Goal: Transaction & Acquisition: Purchase product/service

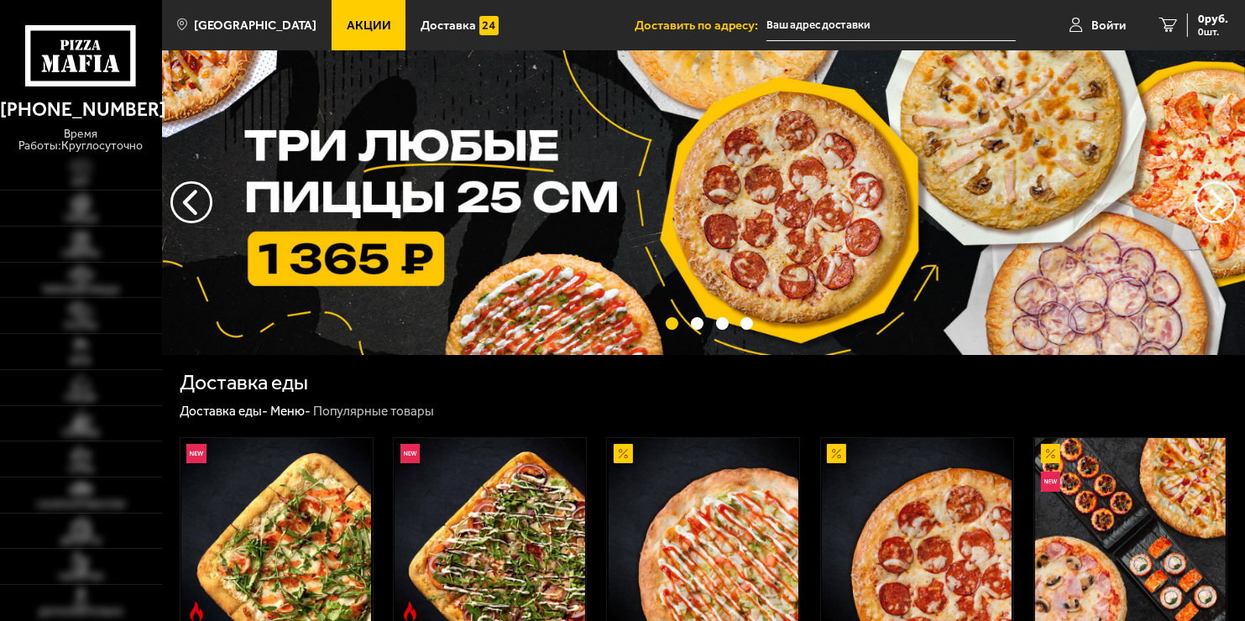
type input "[STREET_ADDRESS]"
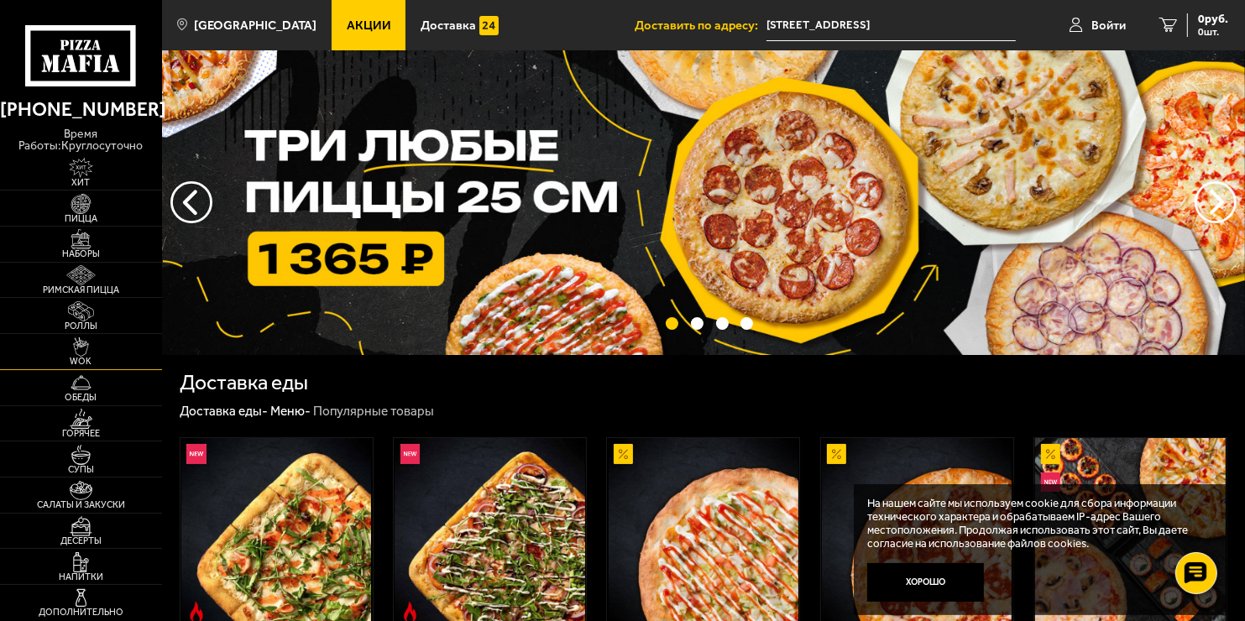
click at [96, 343] on img at bounding box center [81, 348] width 50 height 20
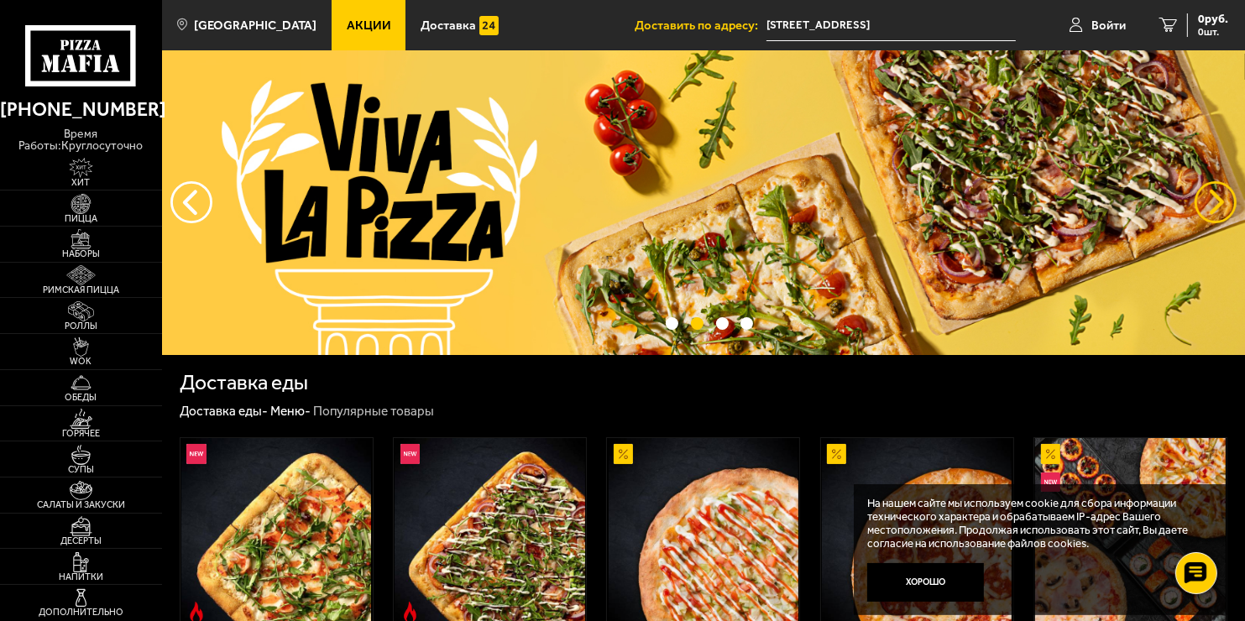
click at [1212, 198] on button "предыдущий" at bounding box center [1216, 202] width 42 height 42
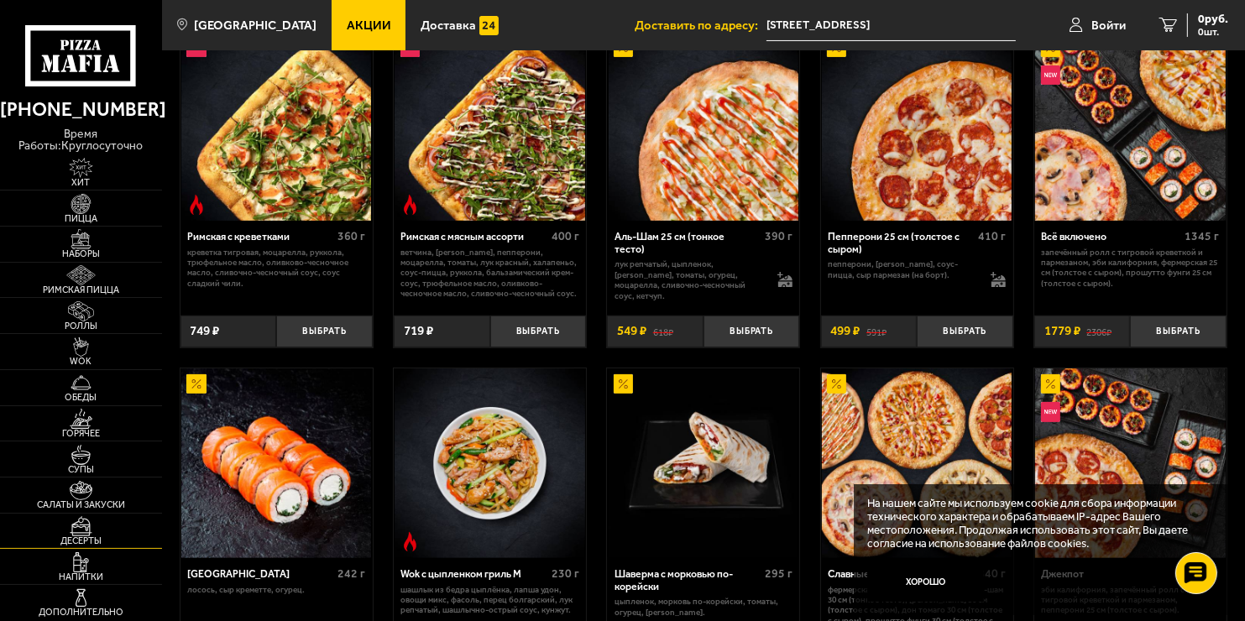
scroll to position [504, 0]
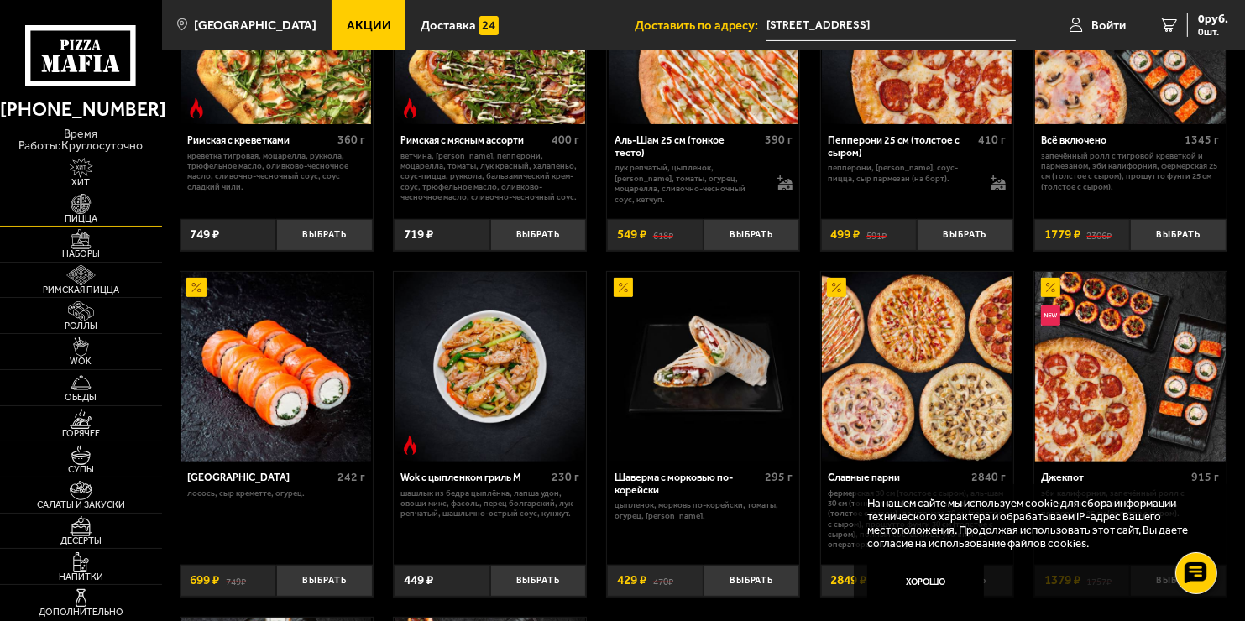
click at [90, 215] on span "Пицца" at bounding box center [81, 218] width 162 height 9
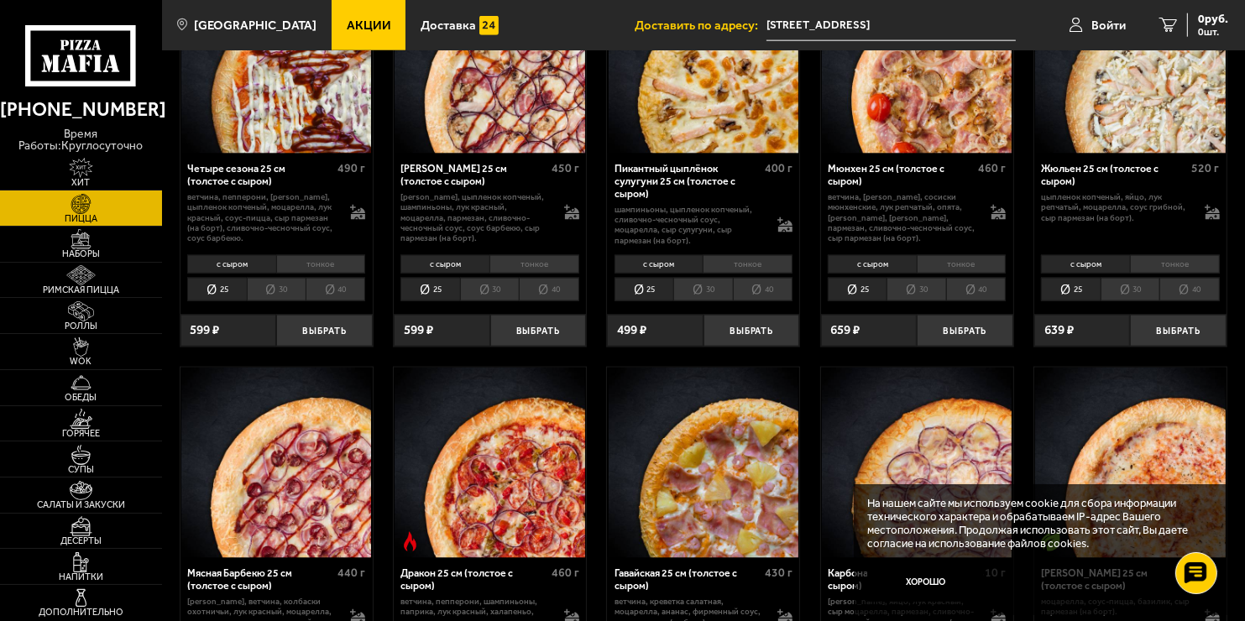
scroll to position [2184, 0]
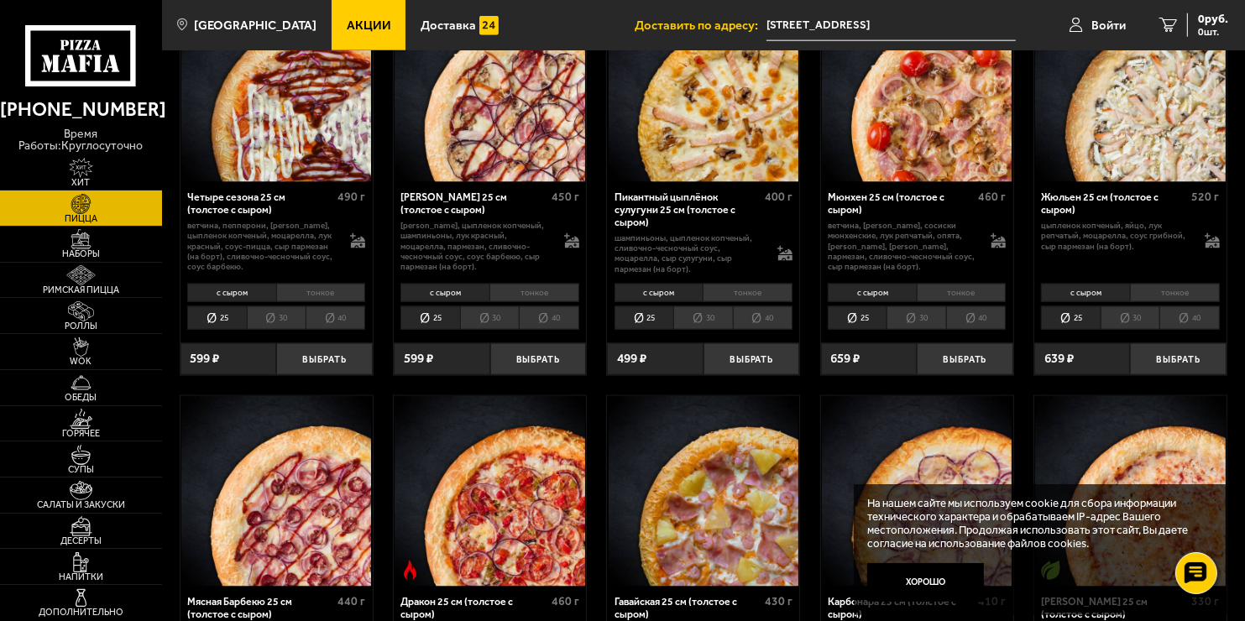
click at [926, 319] on li "30" at bounding box center [916, 318] width 59 height 23
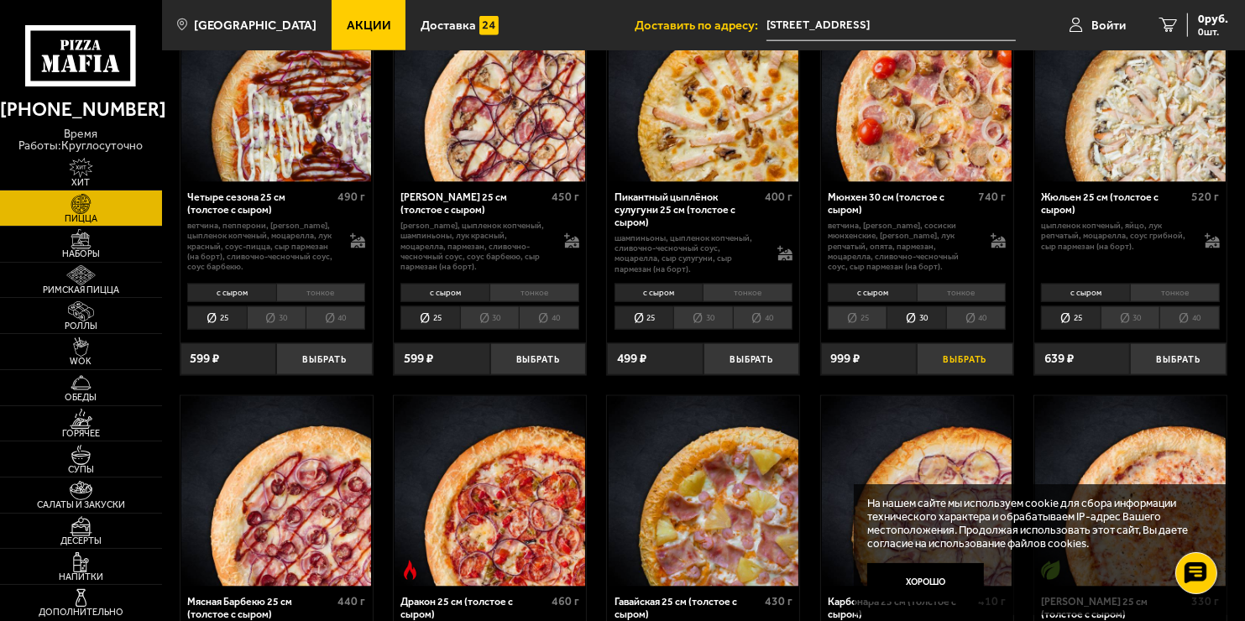
click at [983, 364] on button "Выбрать" at bounding box center [965, 359] width 97 height 32
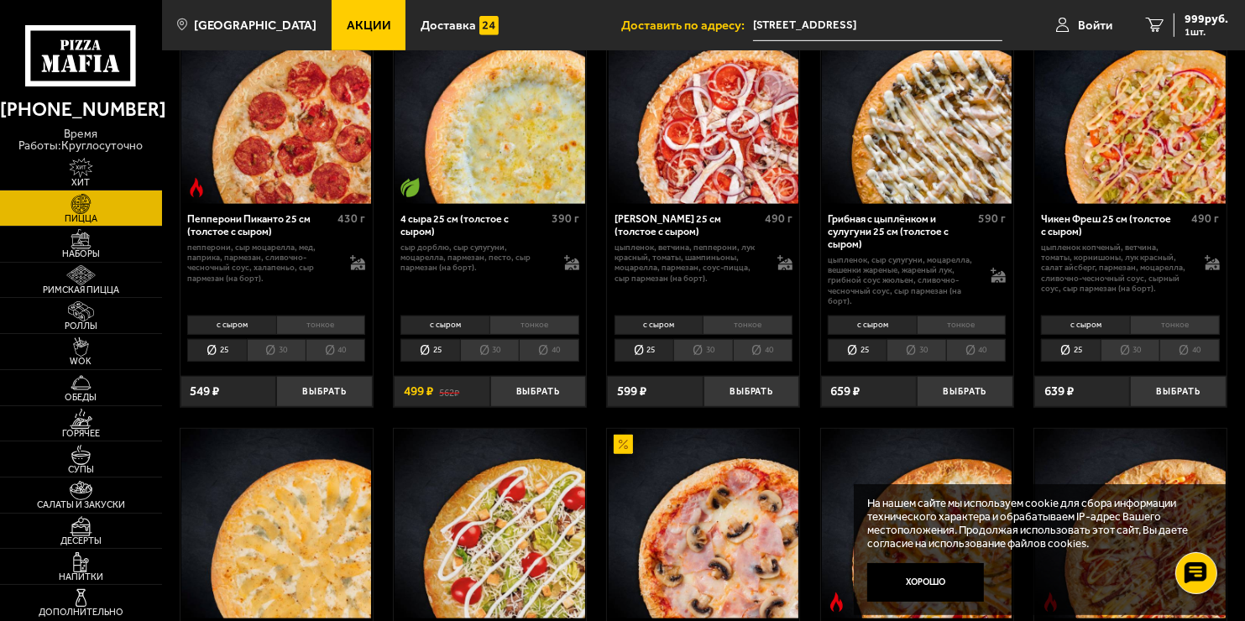
scroll to position [1008, 0]
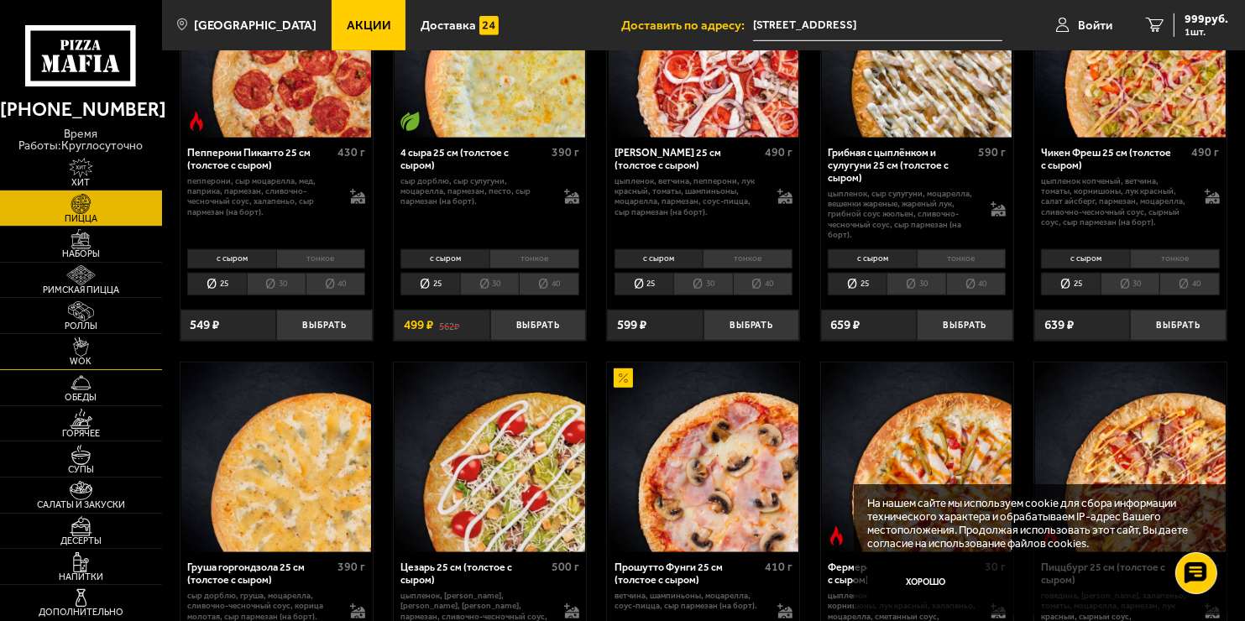
click at [98, 360] on span "WOK" at bounding box center [81, 361] width 162 height 9
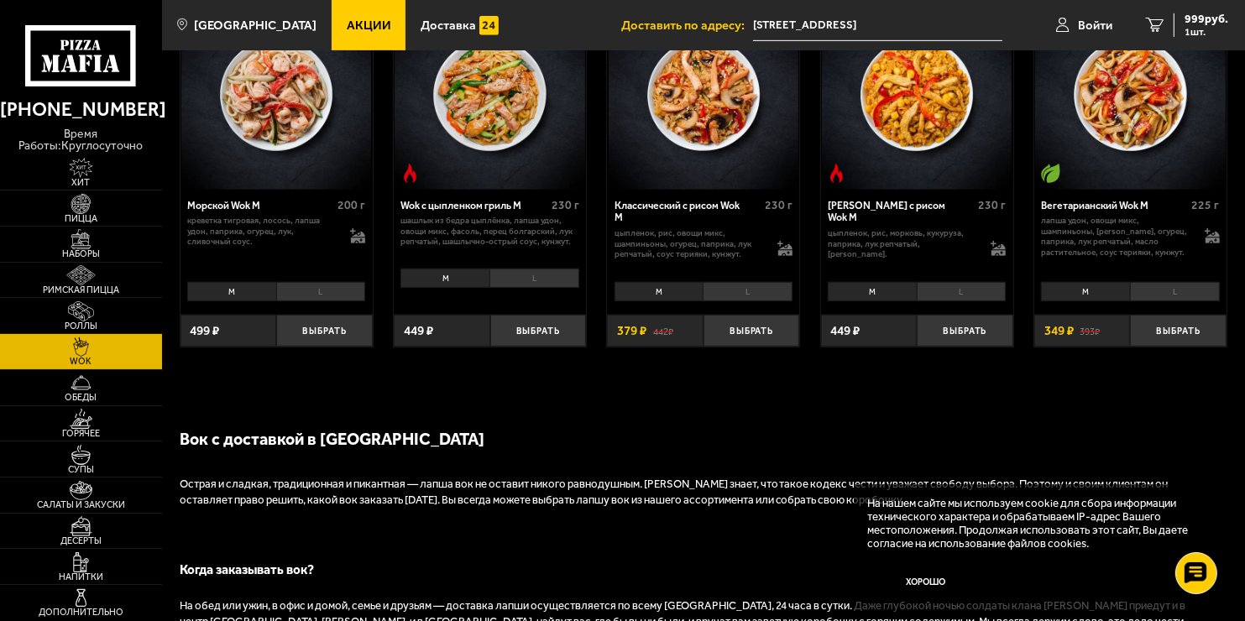
scroll to position [756, 0]
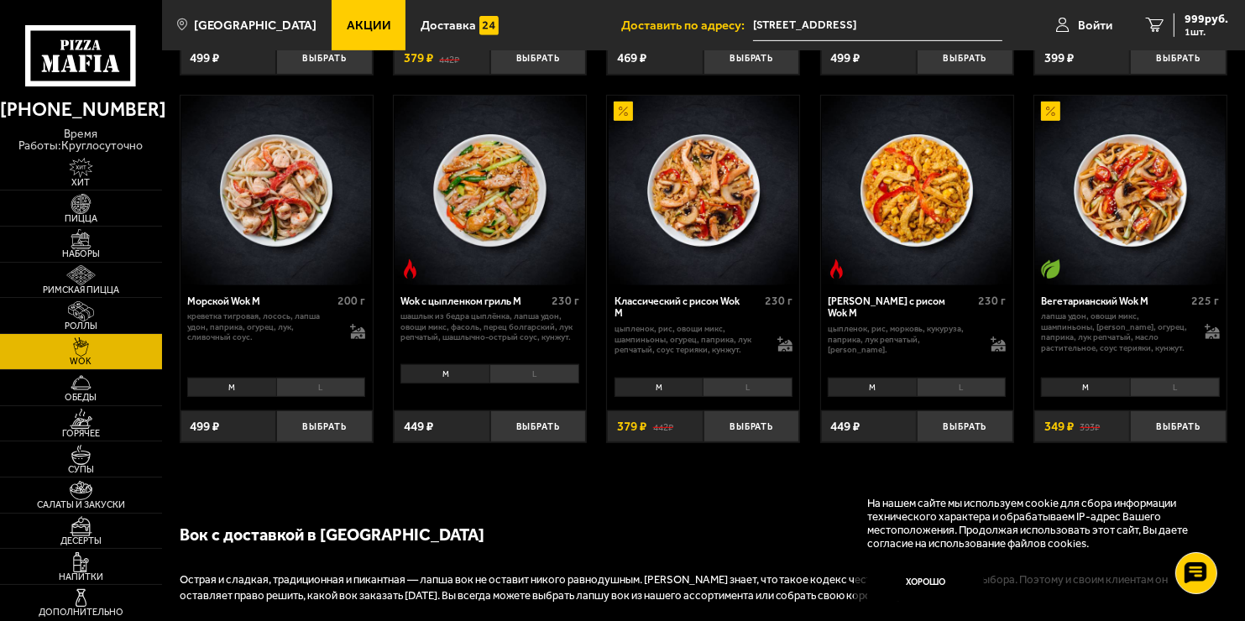
click at [332, 391] on li "L" at bounding box center [321, 387] width 90 height 18
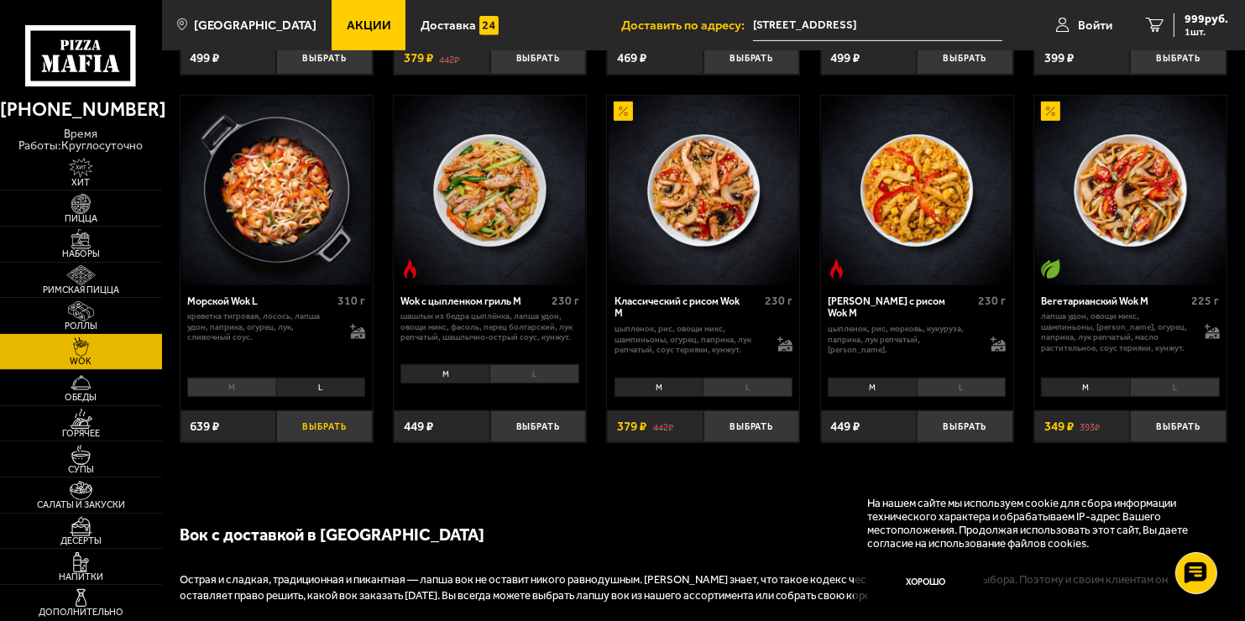
click at [330, 424] on button "Выбрать" at bounding box center [324, 427] width 97 height 32
click at [1172, 35] on div "1638 руб. 2 шт." at bounding box center [1197, 25] width 61 height 24
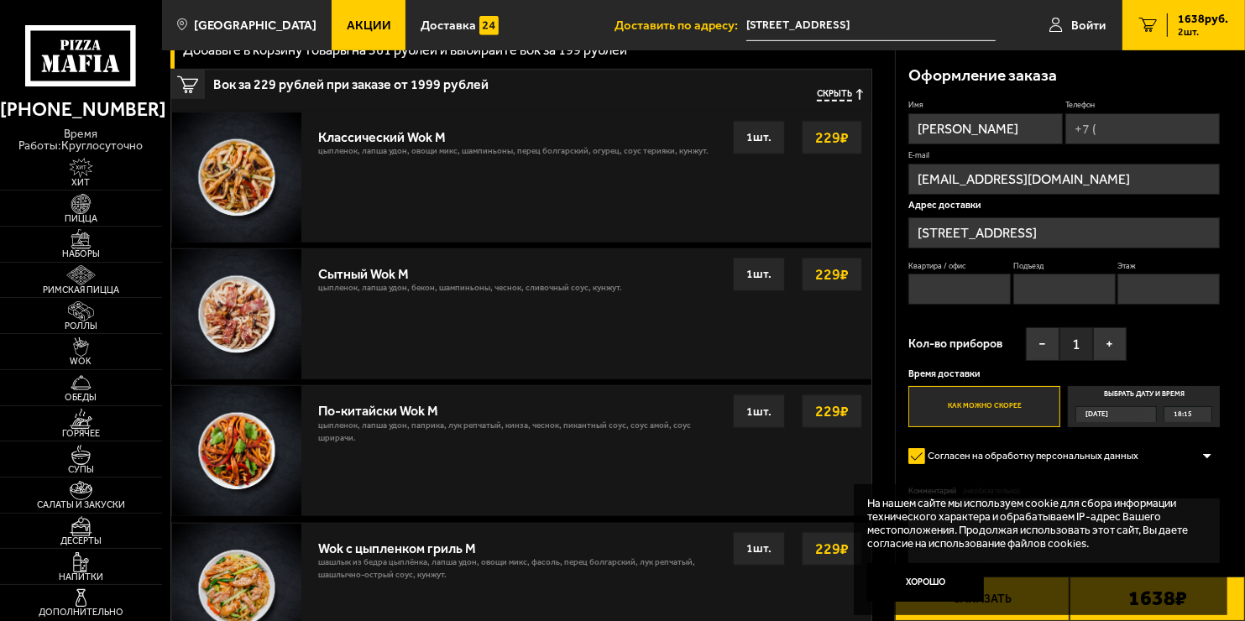
scroll to position [1092, 0]
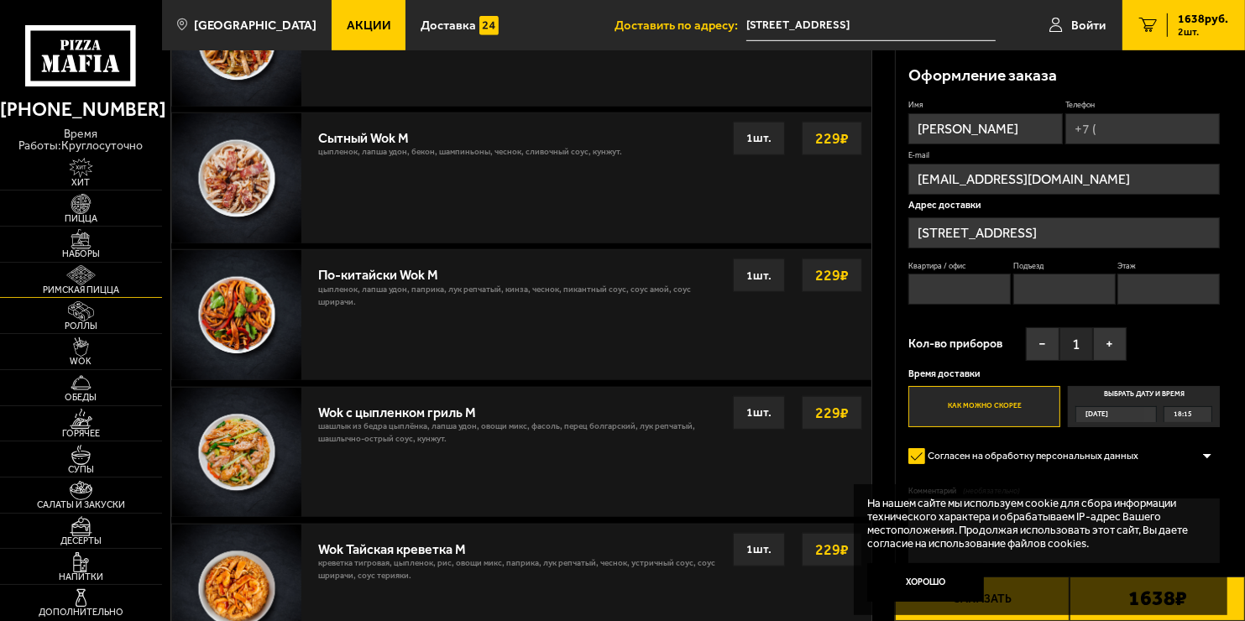
click at [86, 275] on img at bounding box center [81, 275] width 50 height 20
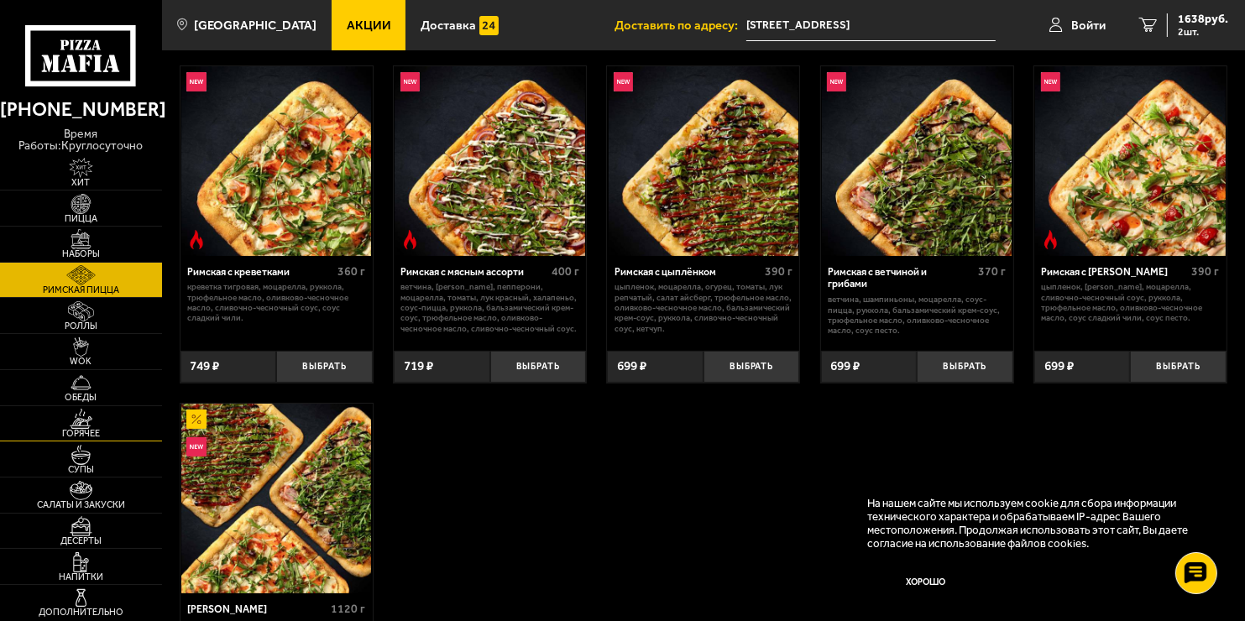
scroll to position [252, 0]
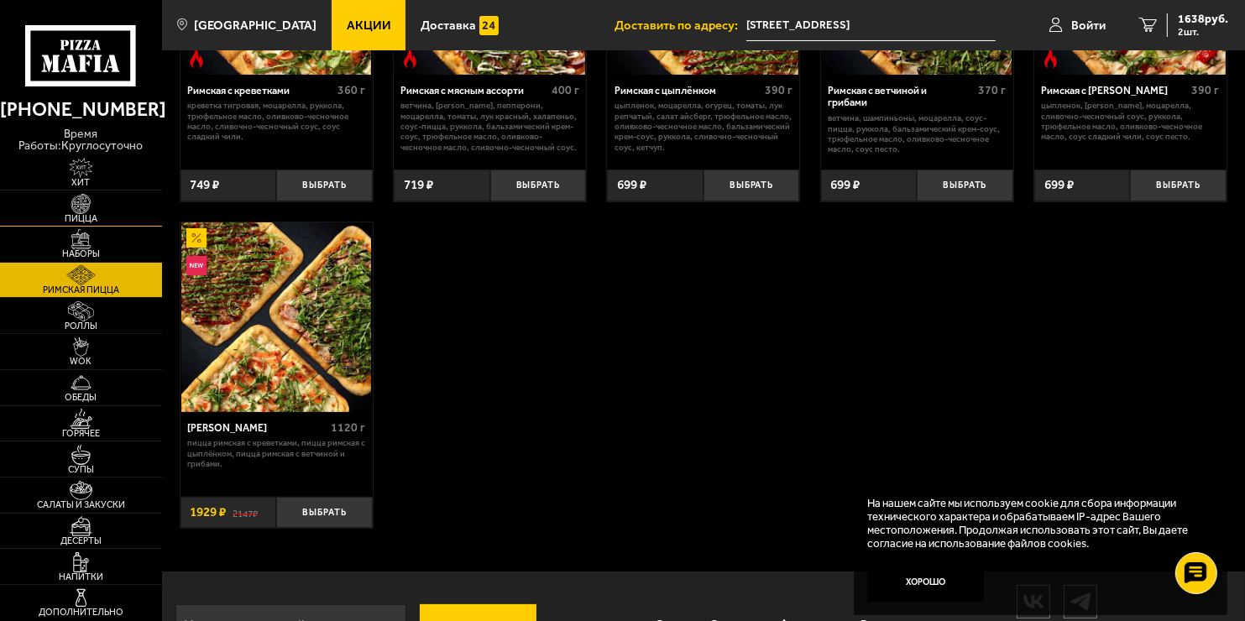
click at [85, 207] on img at bounding box center [81, 204] width 50 height 20
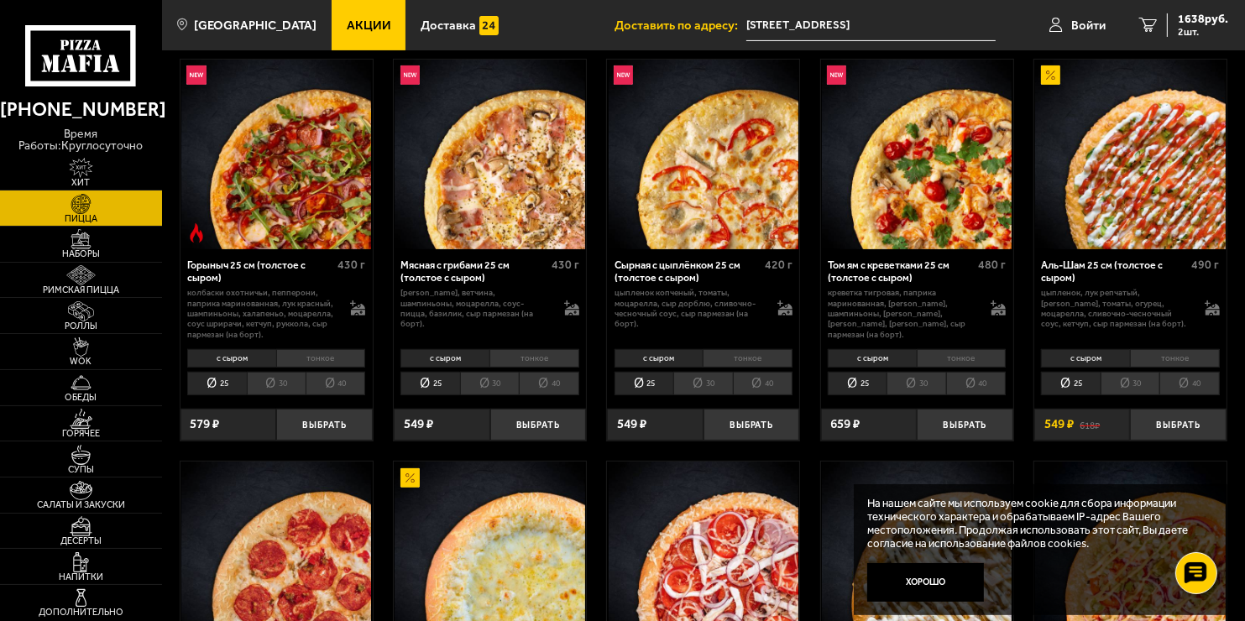
scroll to position [504, 0]
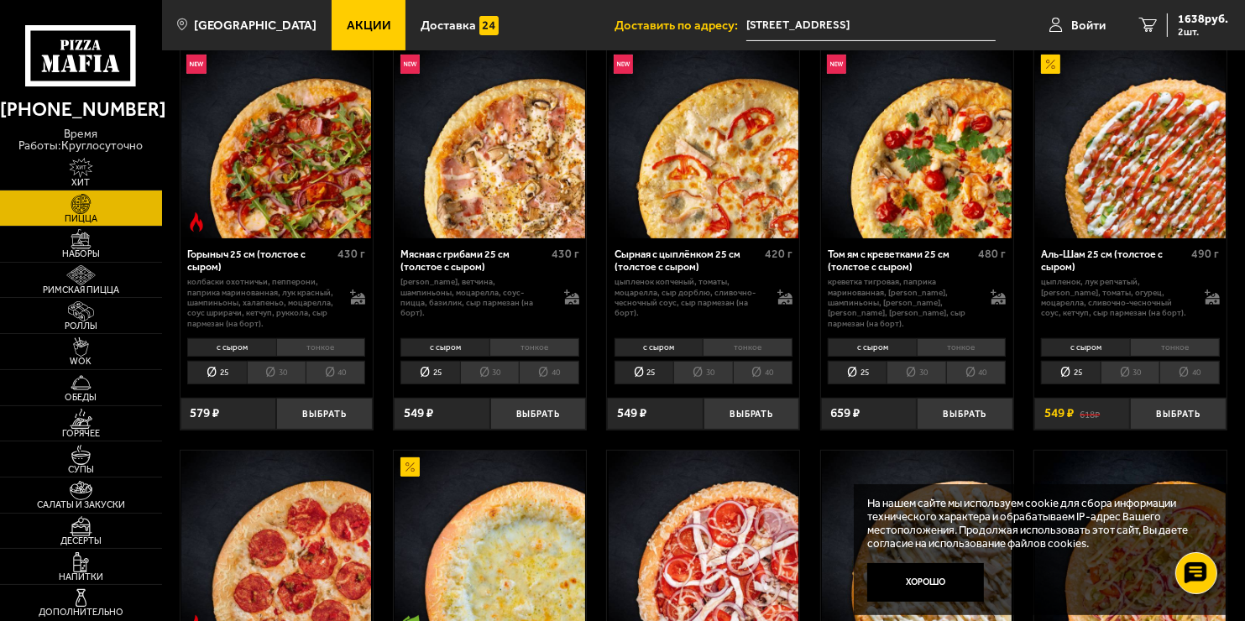
click at [446, 369] on li "25" at bounding box center [430, 372] width 59 height 23
click at [544, 411] on button "Выбрать" at bounding box center [538, 414] width 97 height 32
click at [1176, 18] on div "2187 руб. 3 шт." at bounding box center [1197, 25] width 61 height 24
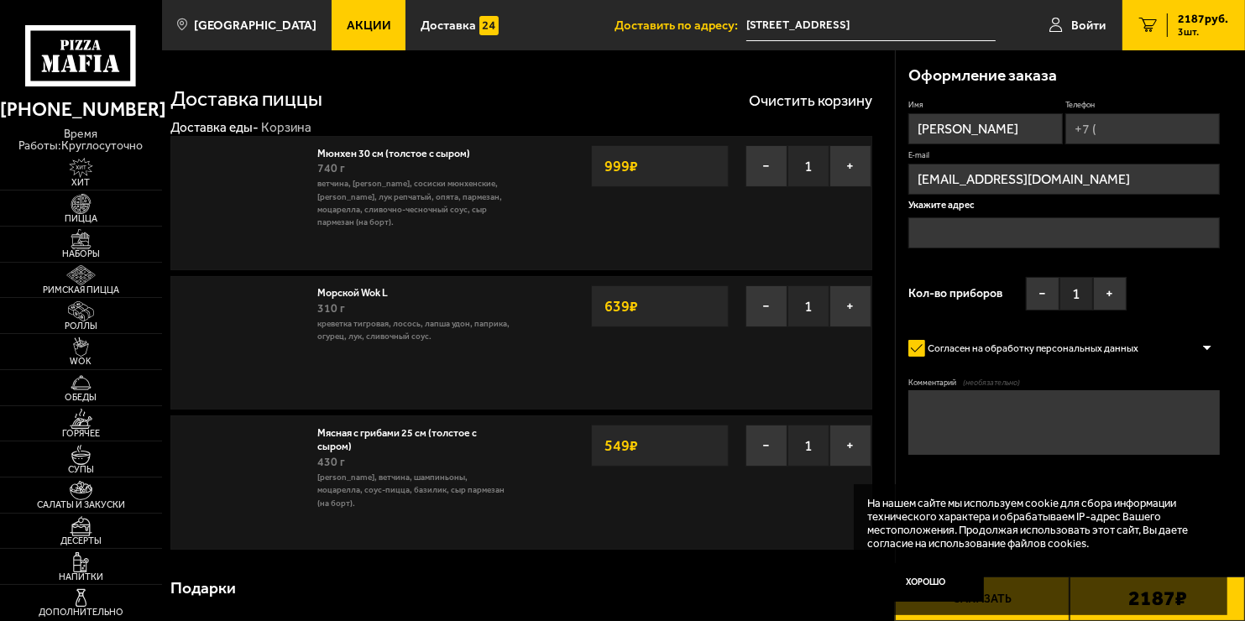
type input "[STREET_ADDRESS]"
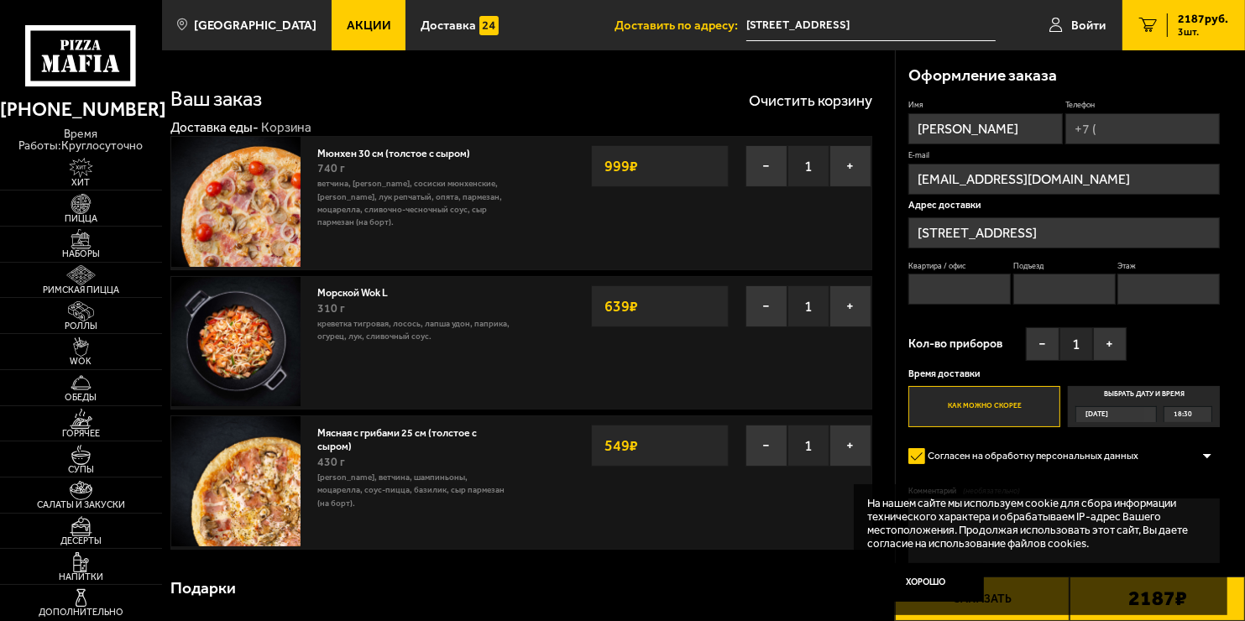
click at [974, 286] on input "Квартира / офис" at bounding box center [960, 289] width 102 height 31
type input "717"
click at [1075, 281] on input "Подъезд" at bounding box center [1065, 289] width 102 height 31
type input "21"
click at [1182, 288] on input "Этаж" at bounding box center [1169, 289] width 102 height 31
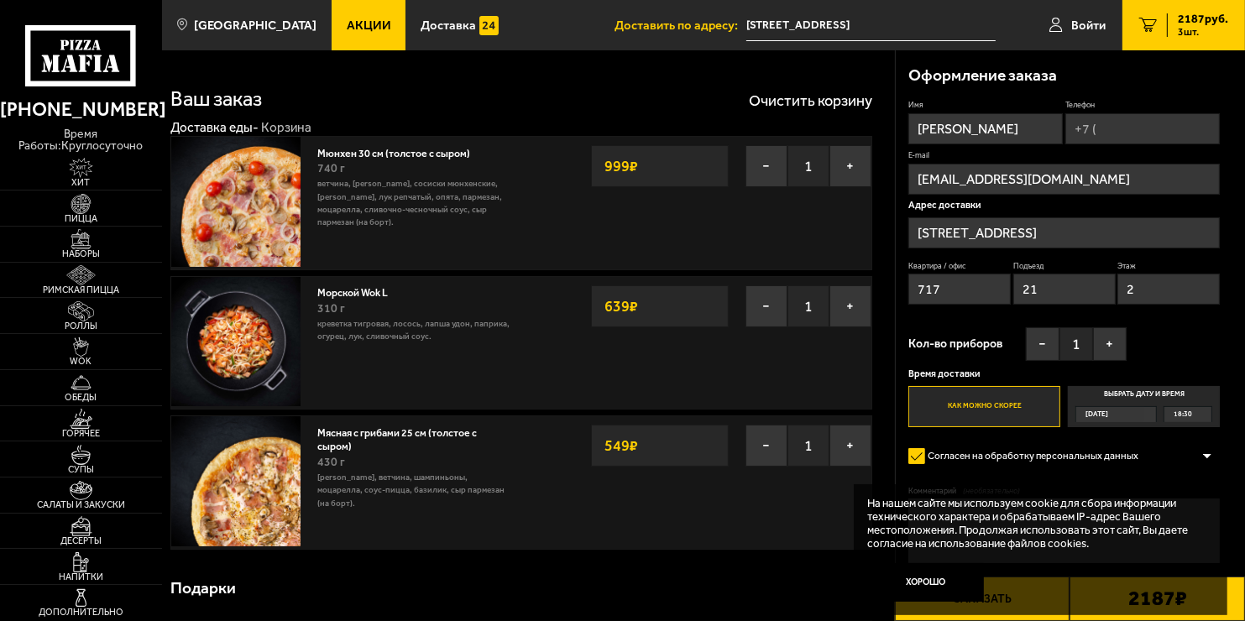
type input "2"
click at [1124, 132] on input "Телефон" at bounding box center [1143, 128] width 155 height 31
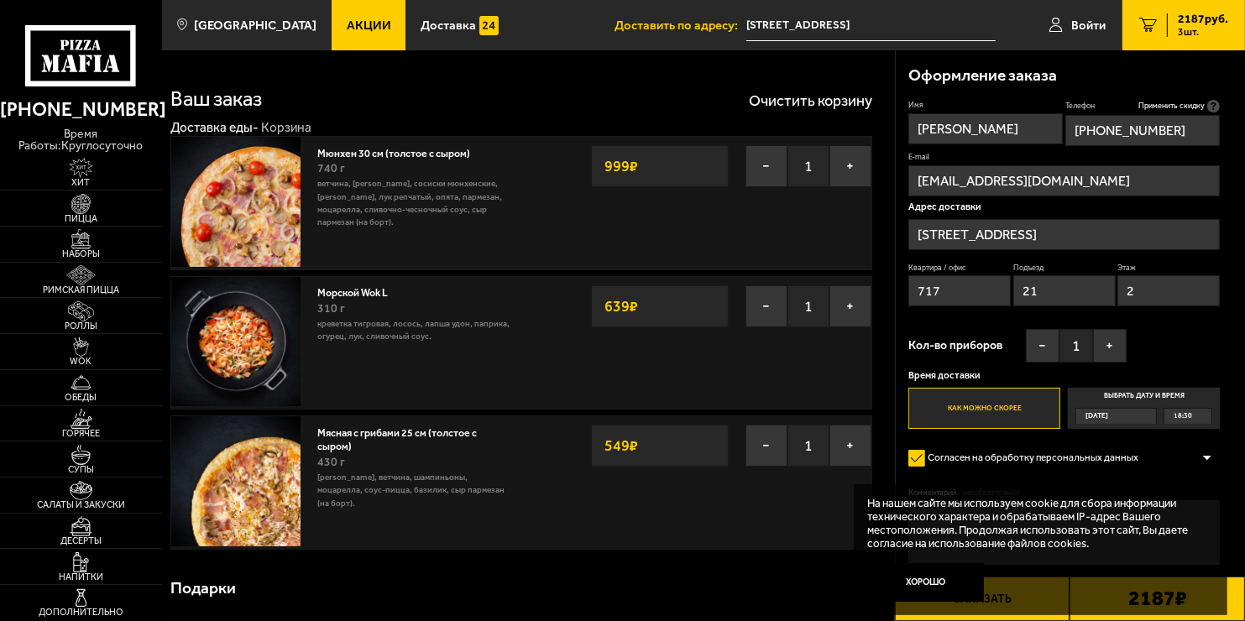
type input "[PHONE_NUMBER]"
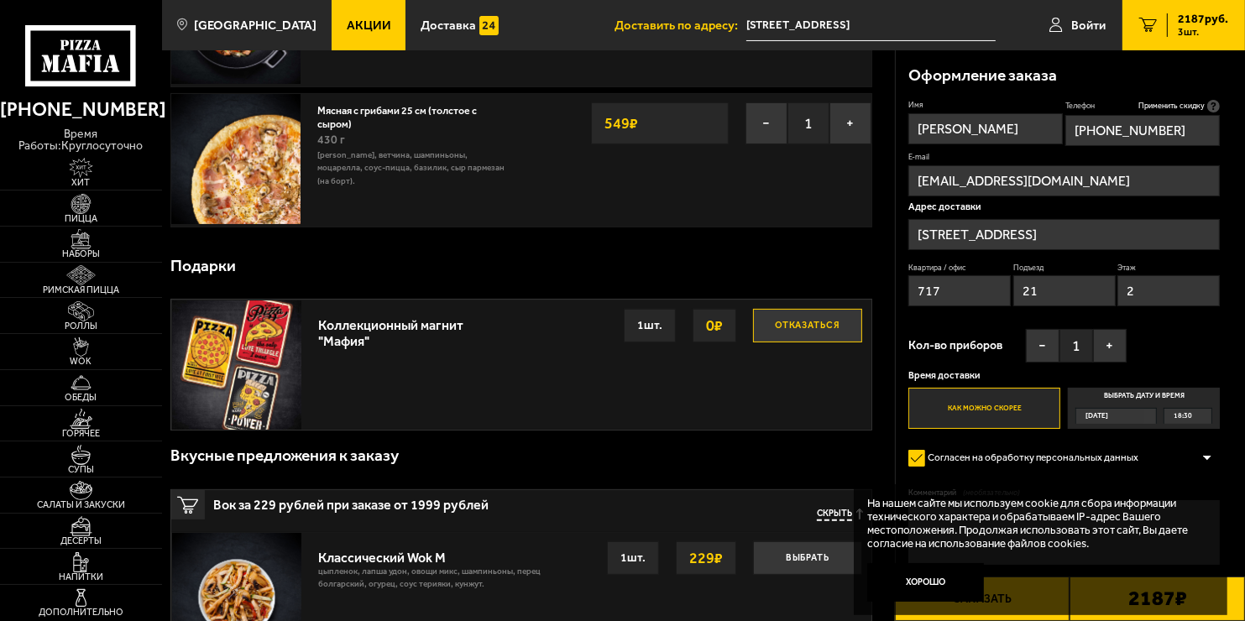
scroll to position [420, 0]
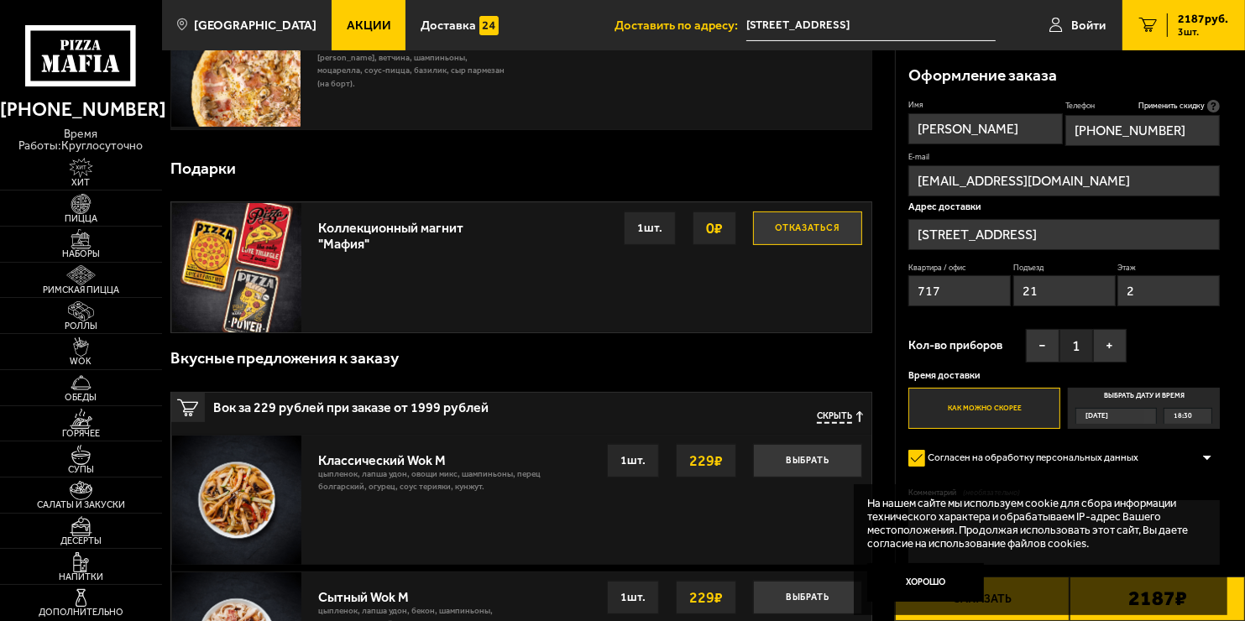
click at [1172, 615] on div "2187 ₽" at bounding box center [1158, 599] width 176 height 45
click at [1002, 611] on div "На нашем сайте мы используем cookie для сбора информации технического характера…" at bounding box center [1041, 550] width 374 height 131
click at [995, 618] on button "Заказать" at bounding box center [983, 599] width 176 height 45
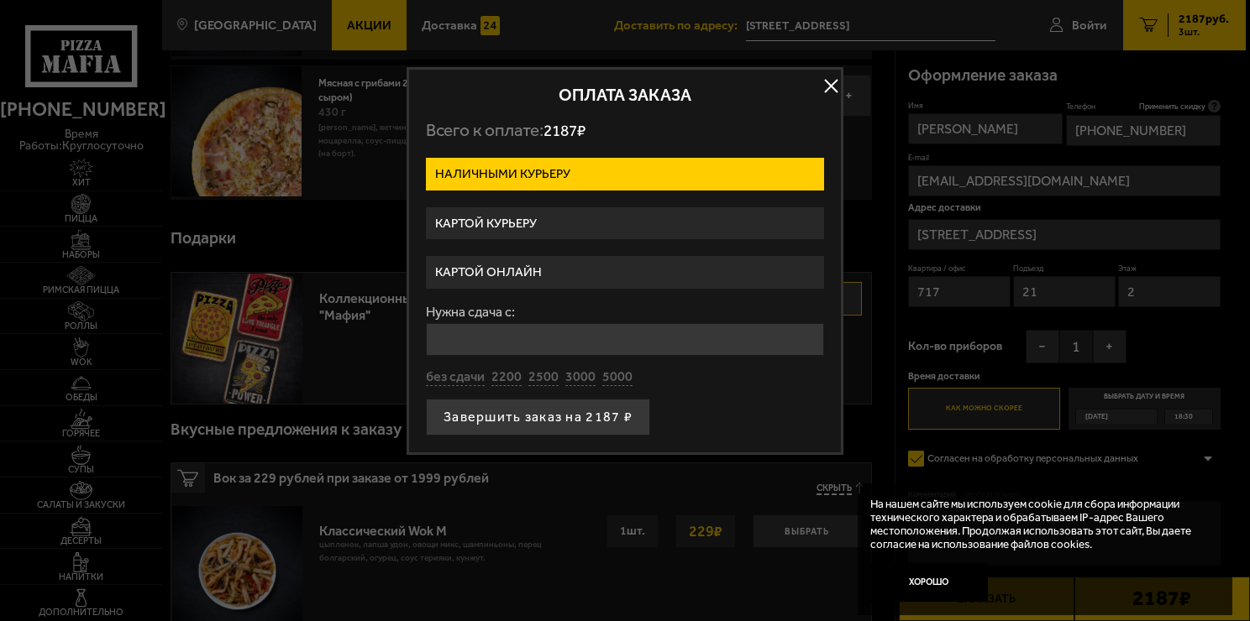
scroll to position [336, 0]
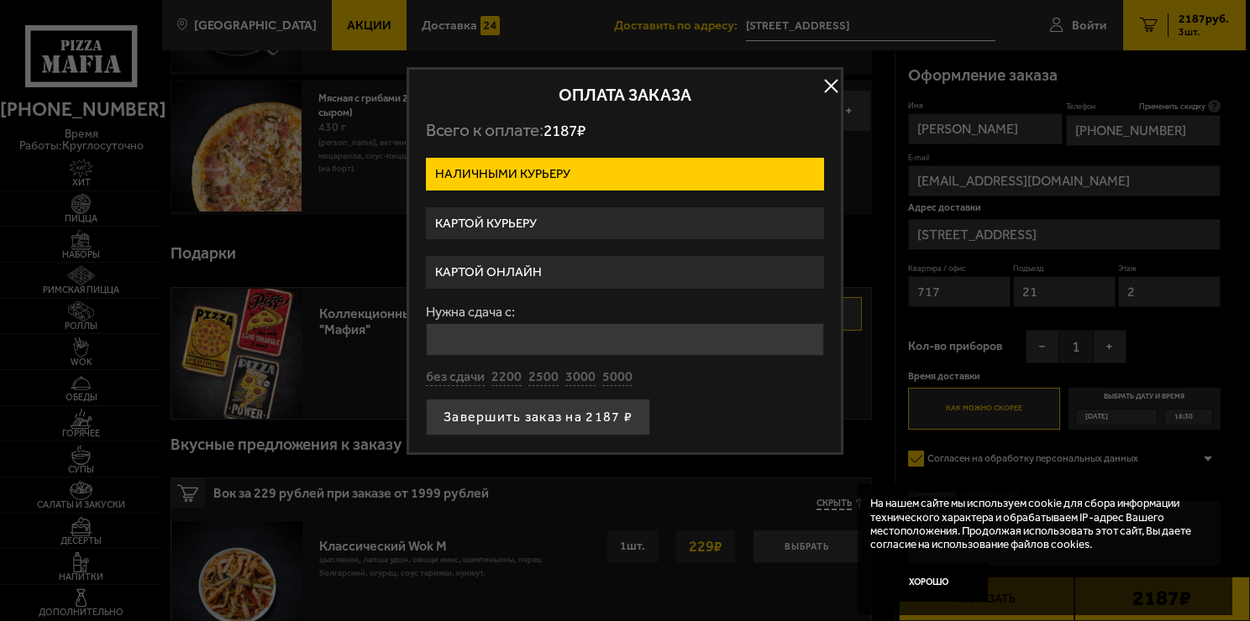
click at [546, 265] on label "Картой онлайн" at bounding box center [625, 272] width 398 height 33
click at [0, 0] on input "Картой онлайн" at bounding box center [0, 0] width 0 height 0
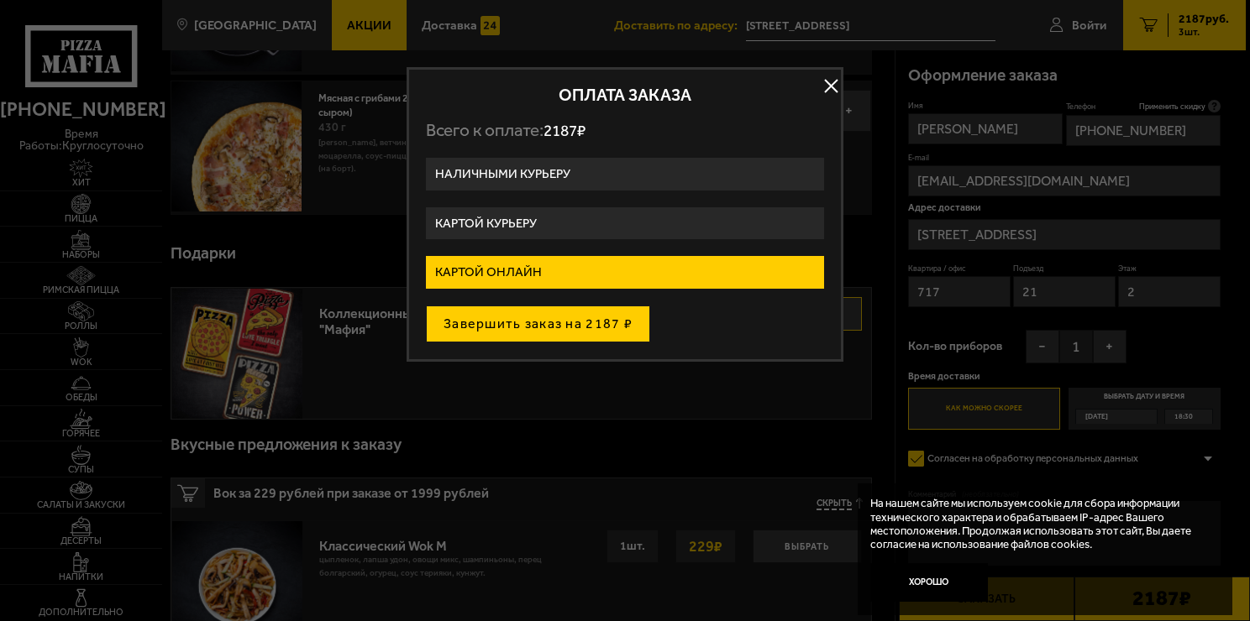
click at [554, 307] on button "Завершить заказ на 2187 ₽" at bounding box center [538, 324] width 224 height 37
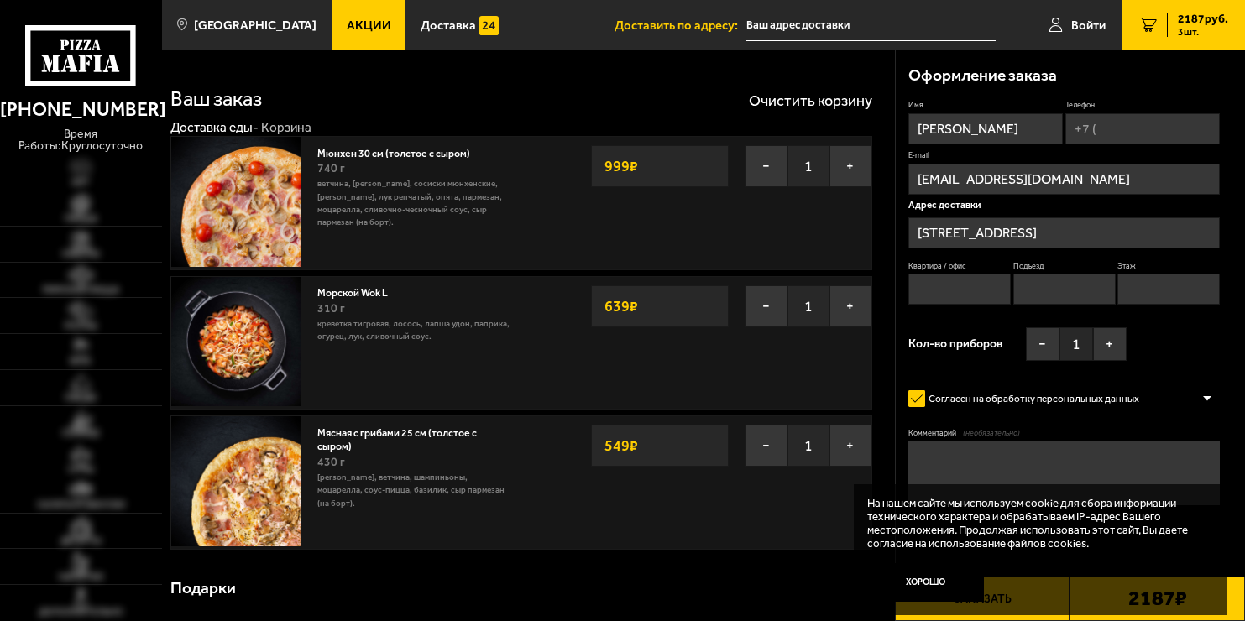
scroll to position [336, 0]
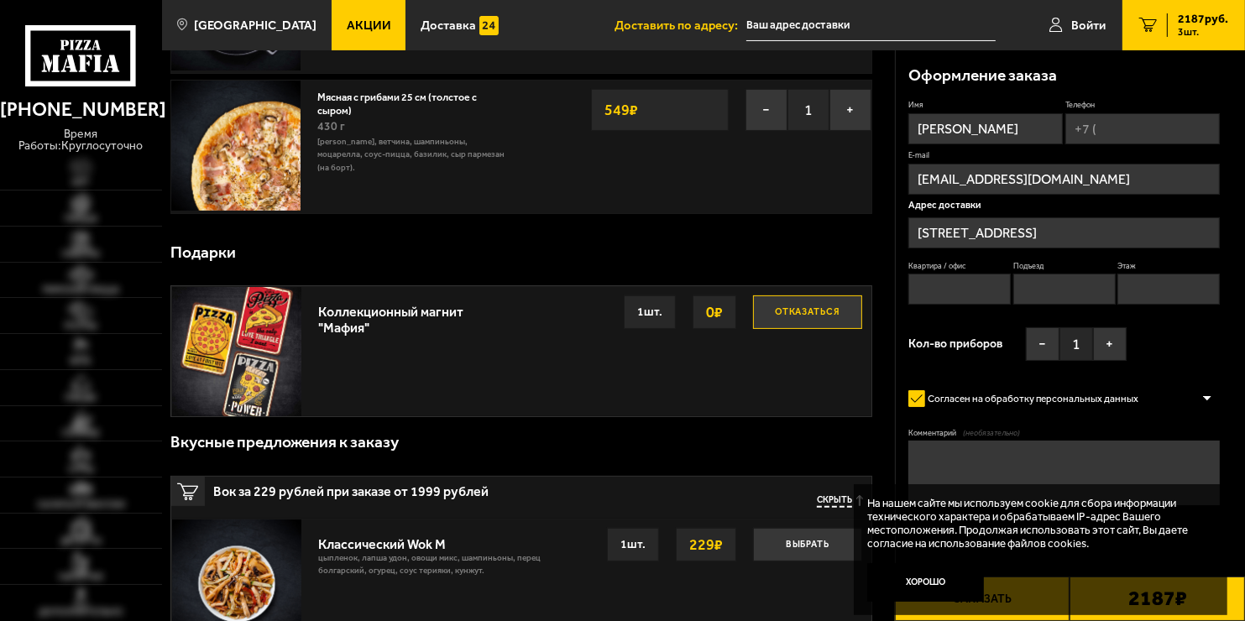
type input "[STREET_ADDRESS]"
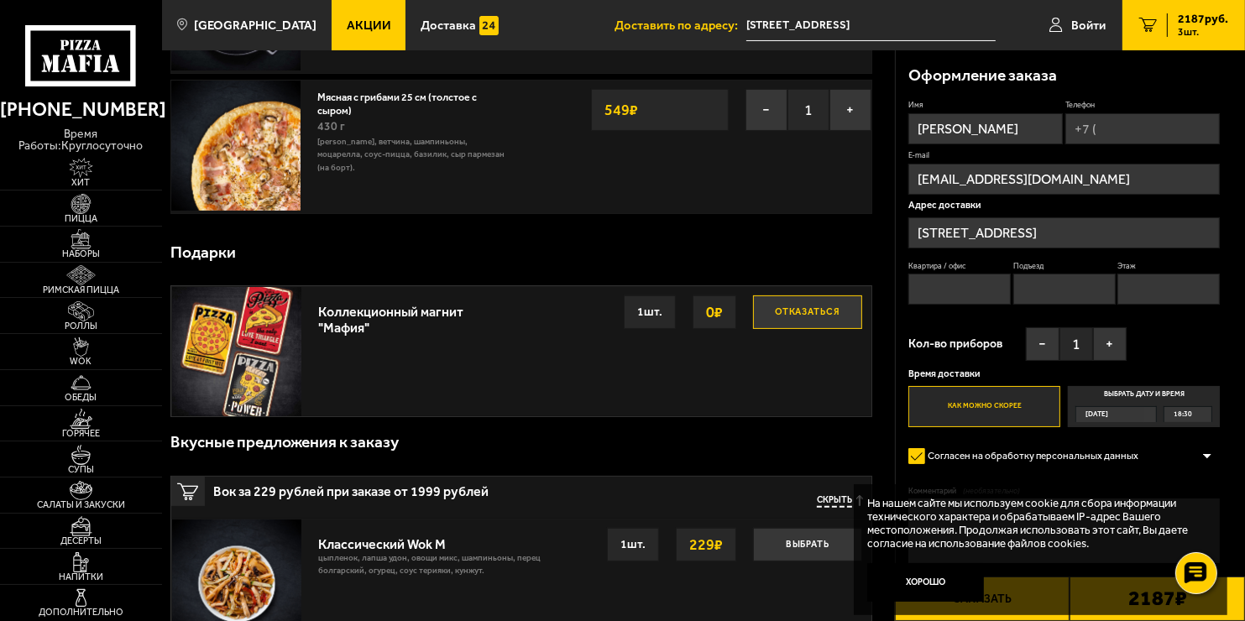
click at [1020, 616] on button "Заказать" at bounding box center [983, 599] width 176 height 45
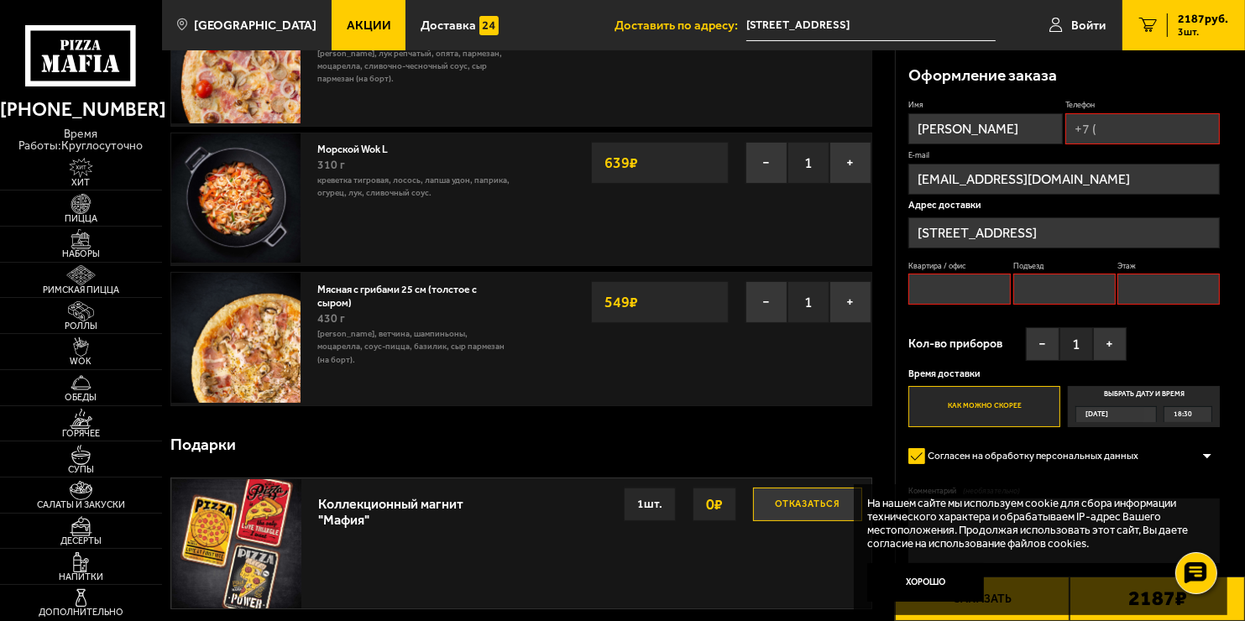
scroll to position [143, 0]
click at [1014, 616] on button "Заказать" at bounding box center [983, 599] width 176 height 45
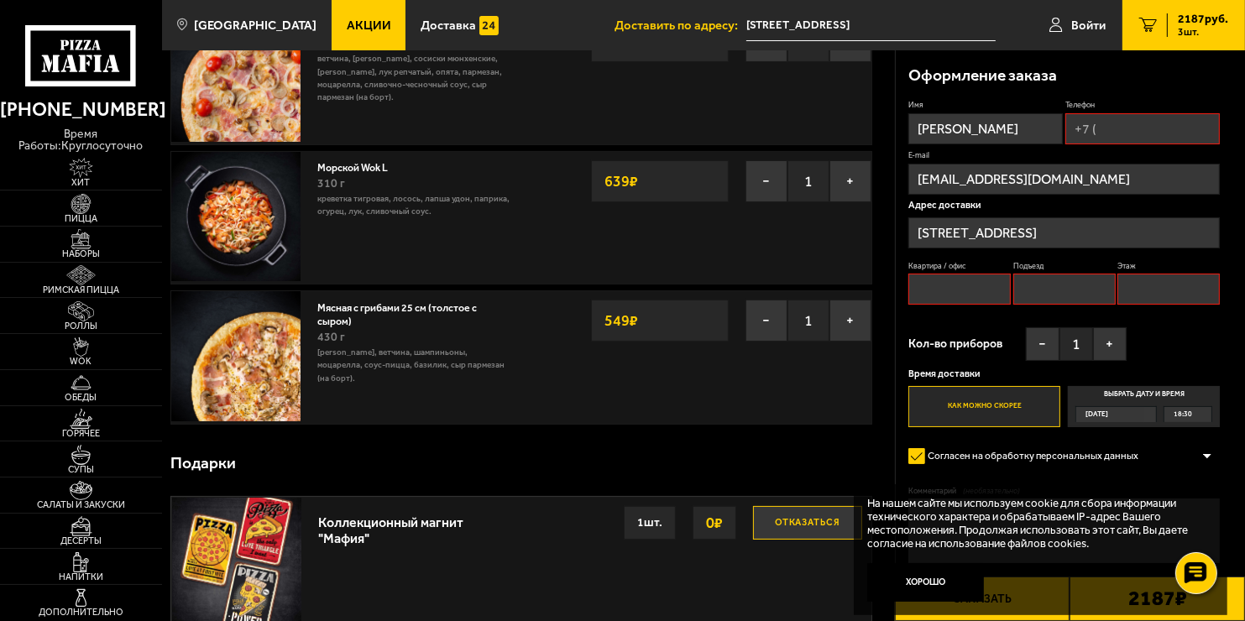
click at [1014, 616] on button "Заказать" at bounding box center [983, 599] width 176 height 45
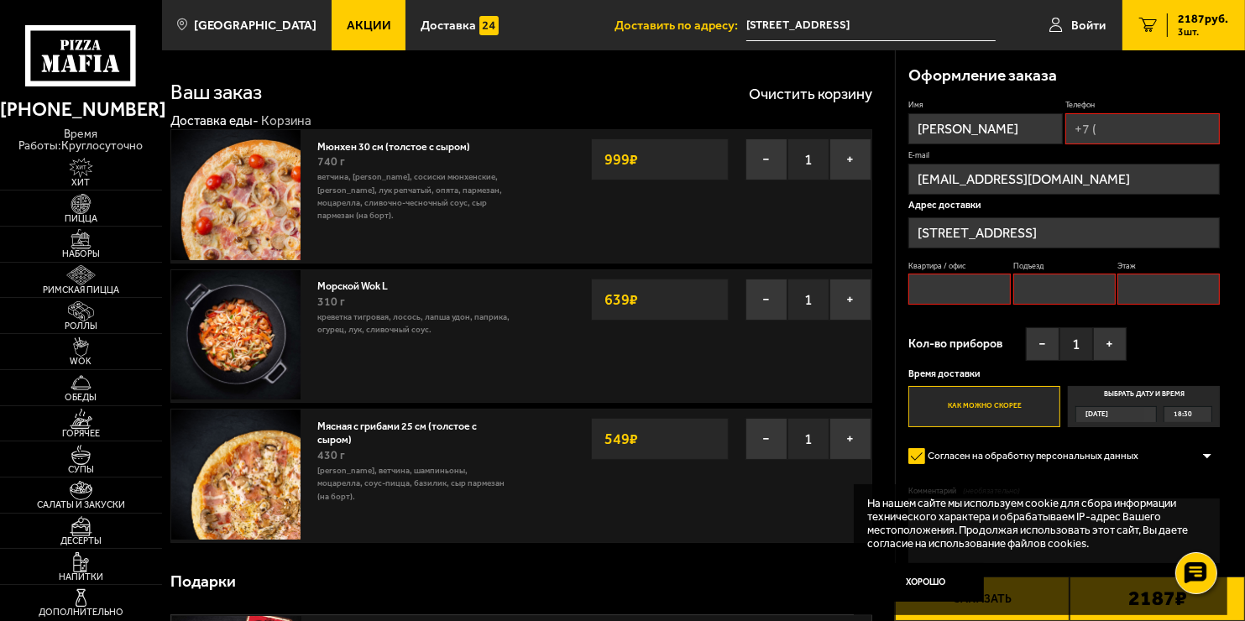
scroll to position [0, 0]
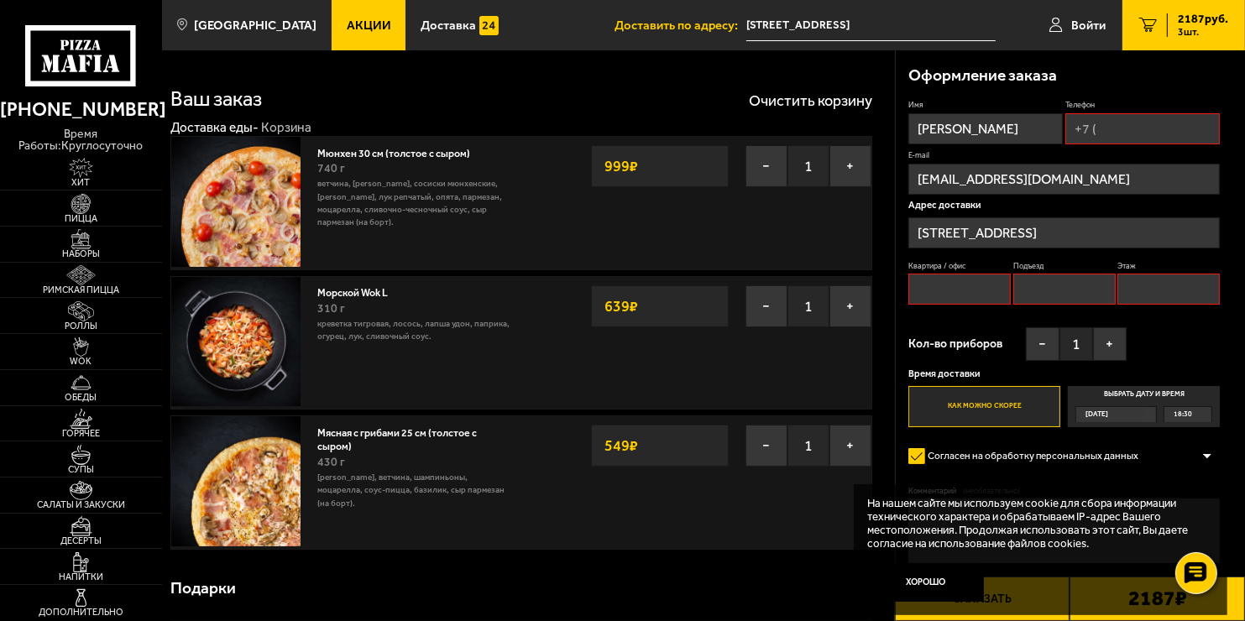
click at [1109, 121] on input "Телефон" at bounding box center [1143, 128] width 155 height 31
click at [1114, 138] on input "Телефон" at bounding box center [1143, 128] width 155 height 31
type input "[PHONE_NUMBER]"
type input "717"
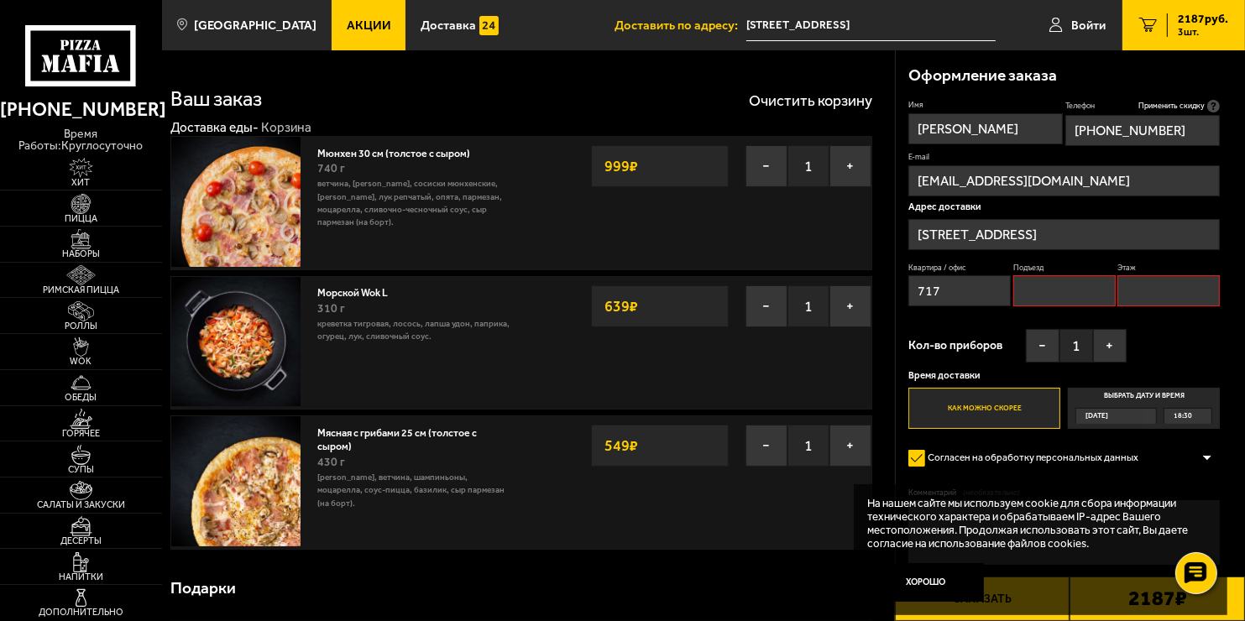
type input "[PHONE_NUMBER]"
click at [1063, 294] on input "Подъезд" at bounding box center [1065, 290] width 102 height 31
type input "21"
click at [1143, 299] on input "Этаж" at bounding box center [1169, 290] width 102 height 31
type input "2"
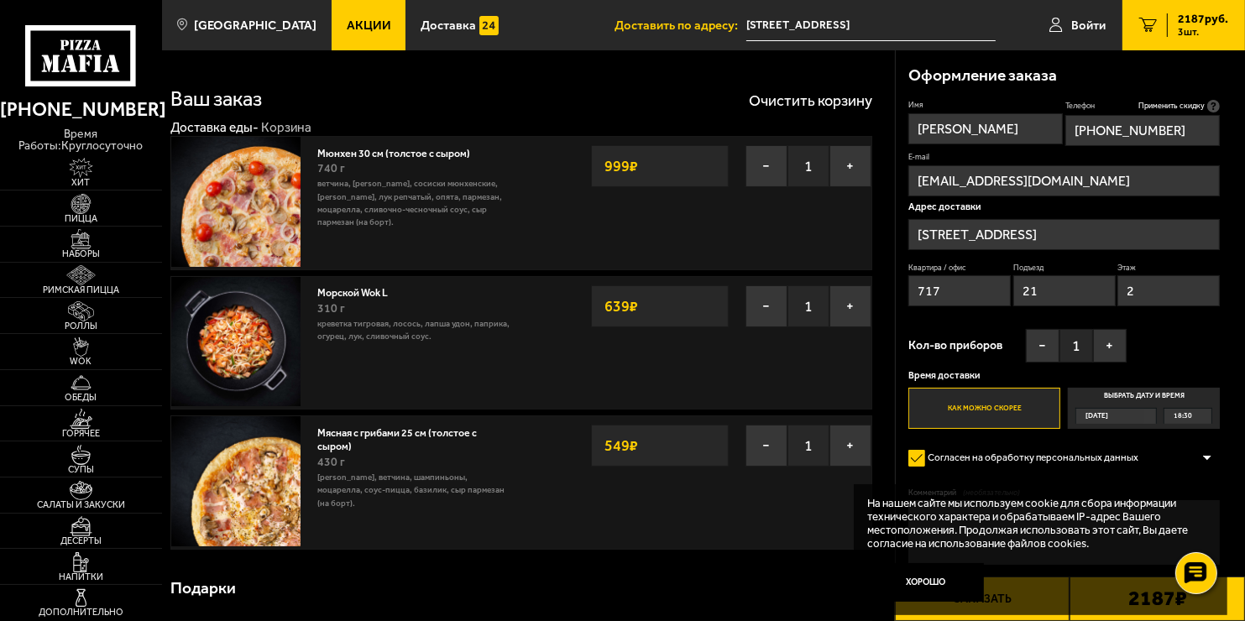
click at [1047, 616] on button "Заказать" at bounding box center [983, 599] width 176 height 45
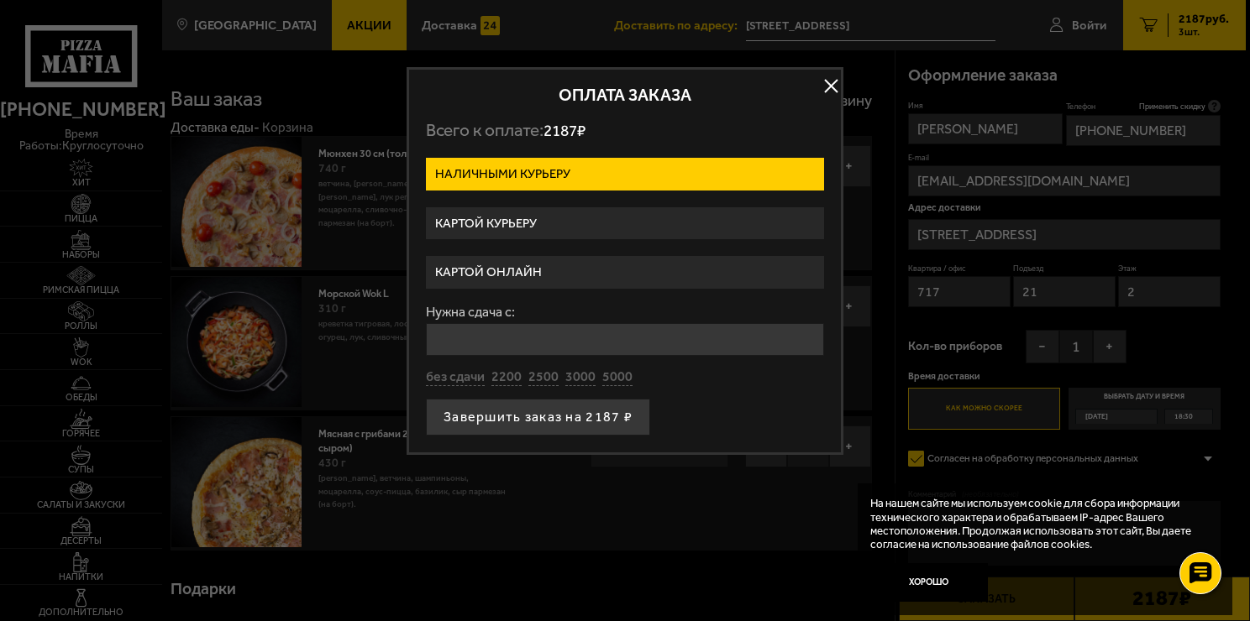
click at [564, 216] on label "Картой курьеру" at bounding box center [625, 223] width 398 height 33
click at [0, 0] on input "Картой курьеру" at bounding box center [0, 0] width 0 height 0
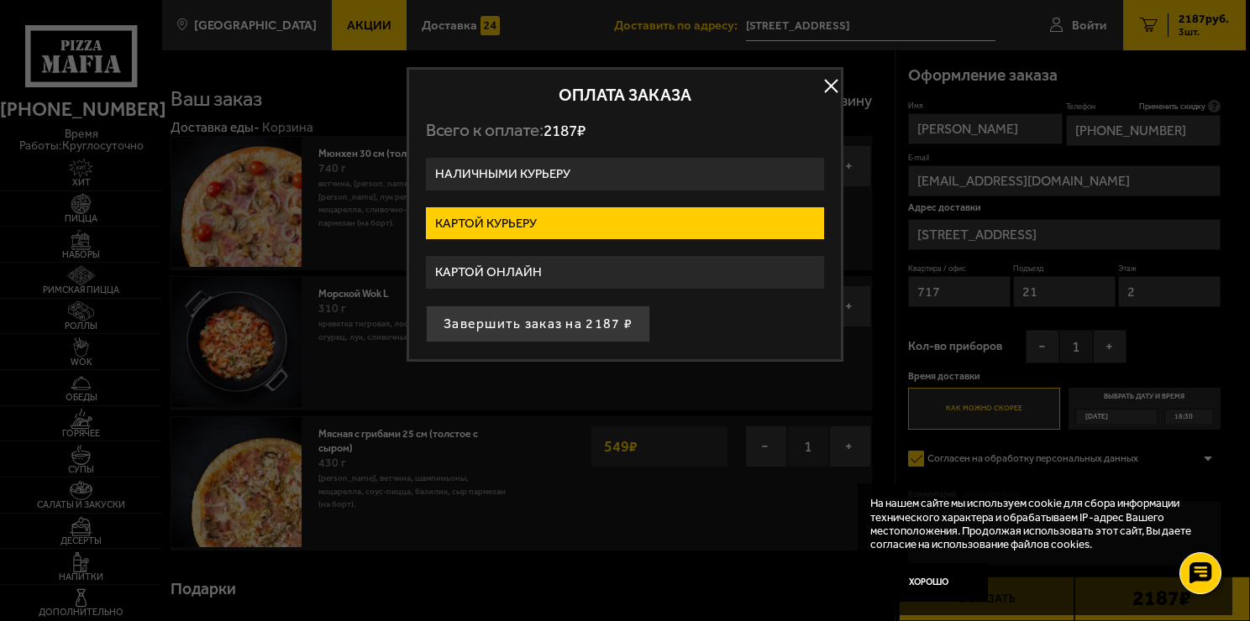
click at [505, 299] on form "Наличными курьеру Картой курьеру Картой онлайн Завершить заказ на 2187 ₽" at bounding box center [625, 250] width 398 height 185
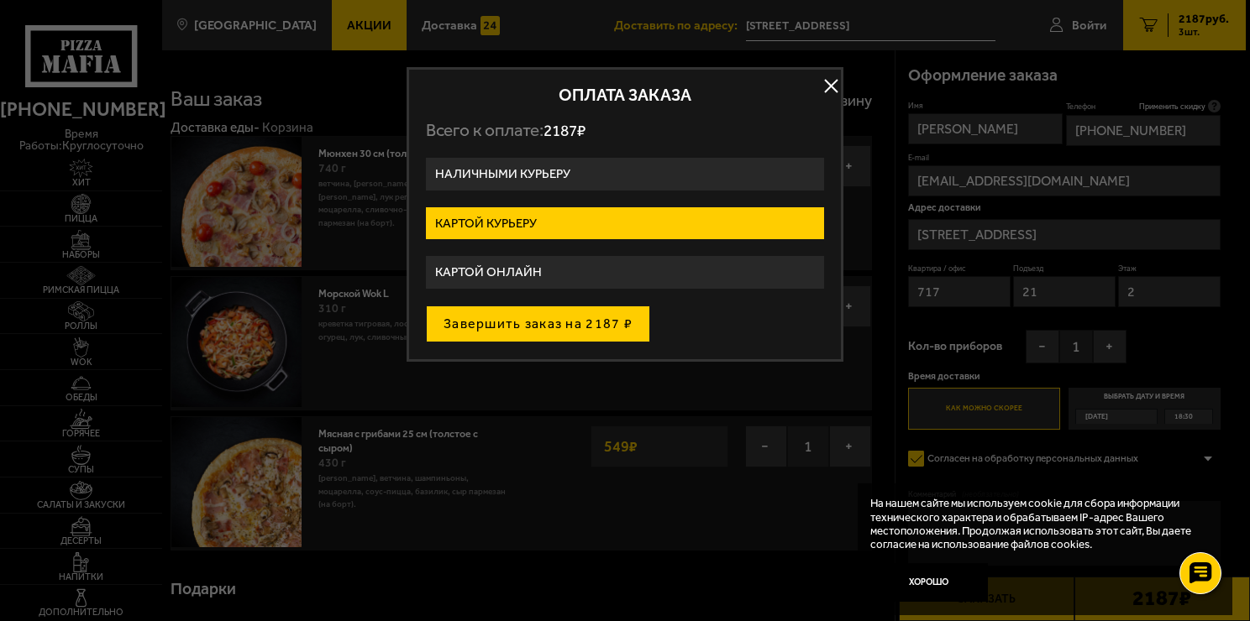
click at [560, 324] on button "Завершить заказ на 2187 ₽" at bounding box center [538, 324] width 224 height 37
